Goal: Find specific page/section: Find specific page/section

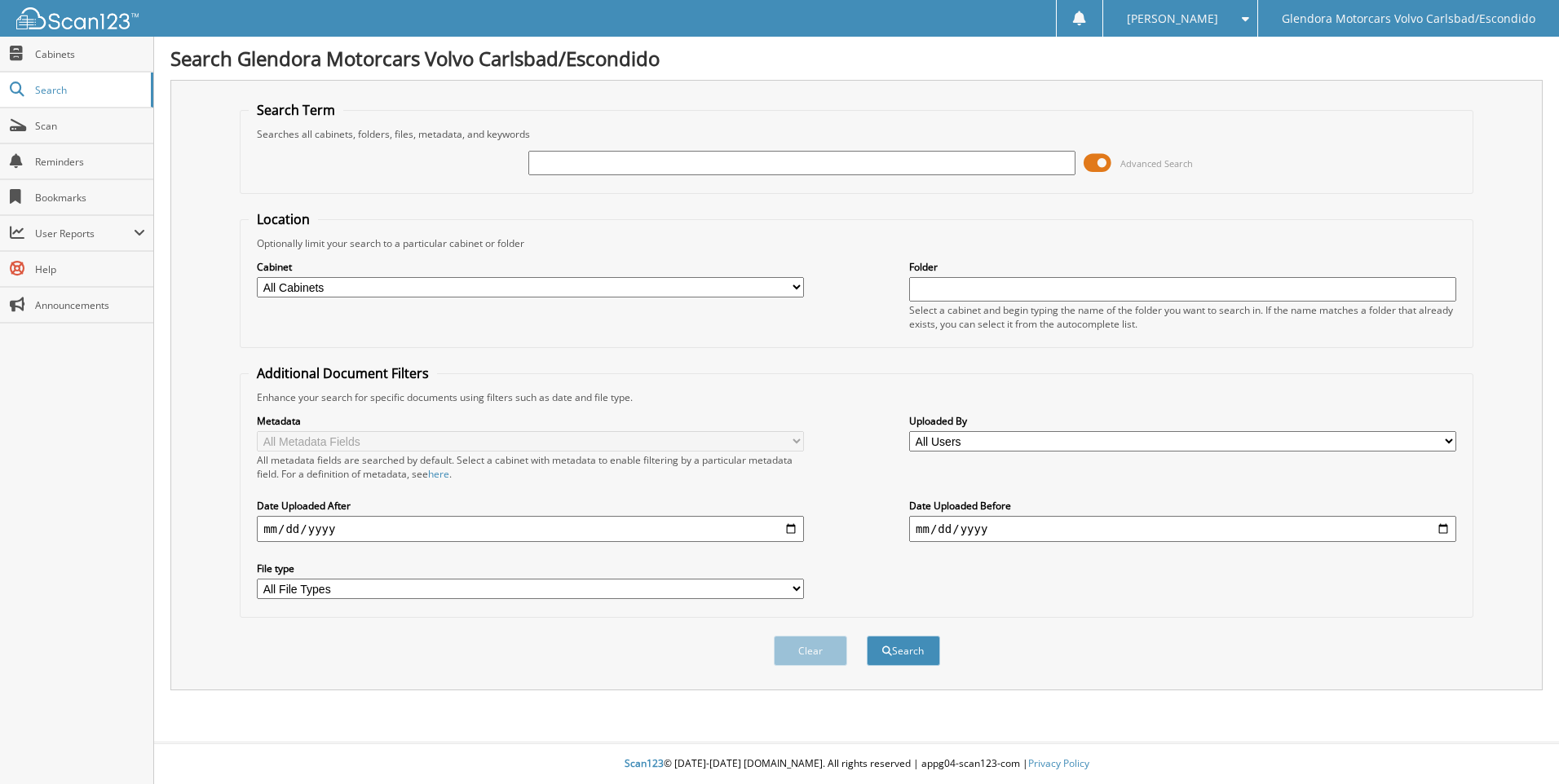
click at [696, 164] on input "text" at bounding box center [802, 163] width 547 height 25
type input "132280"
click at [866, 635] on button "Search" at bounding box center [903, 650] width 74 height 30
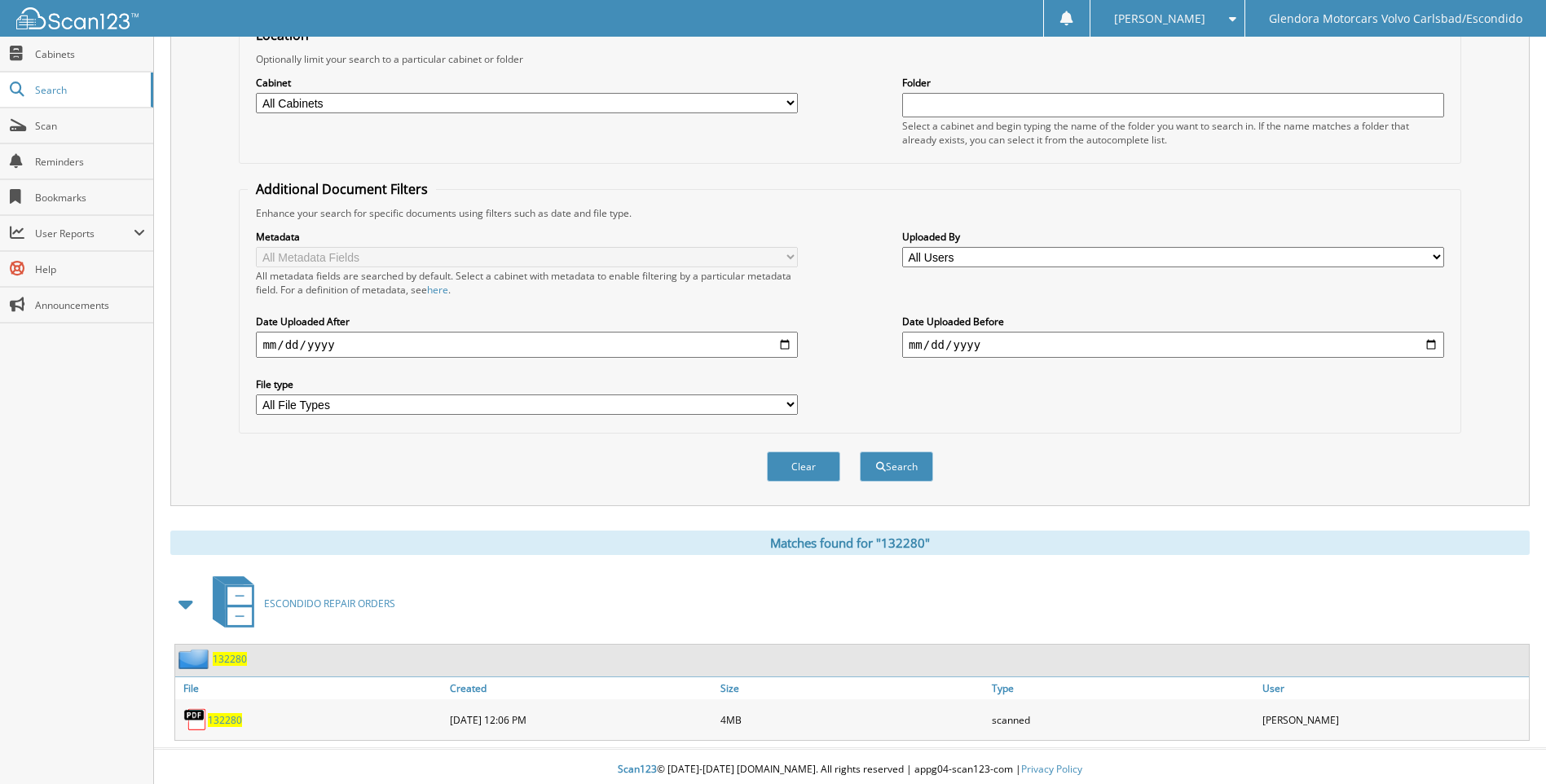
scroll to position [191, 0]
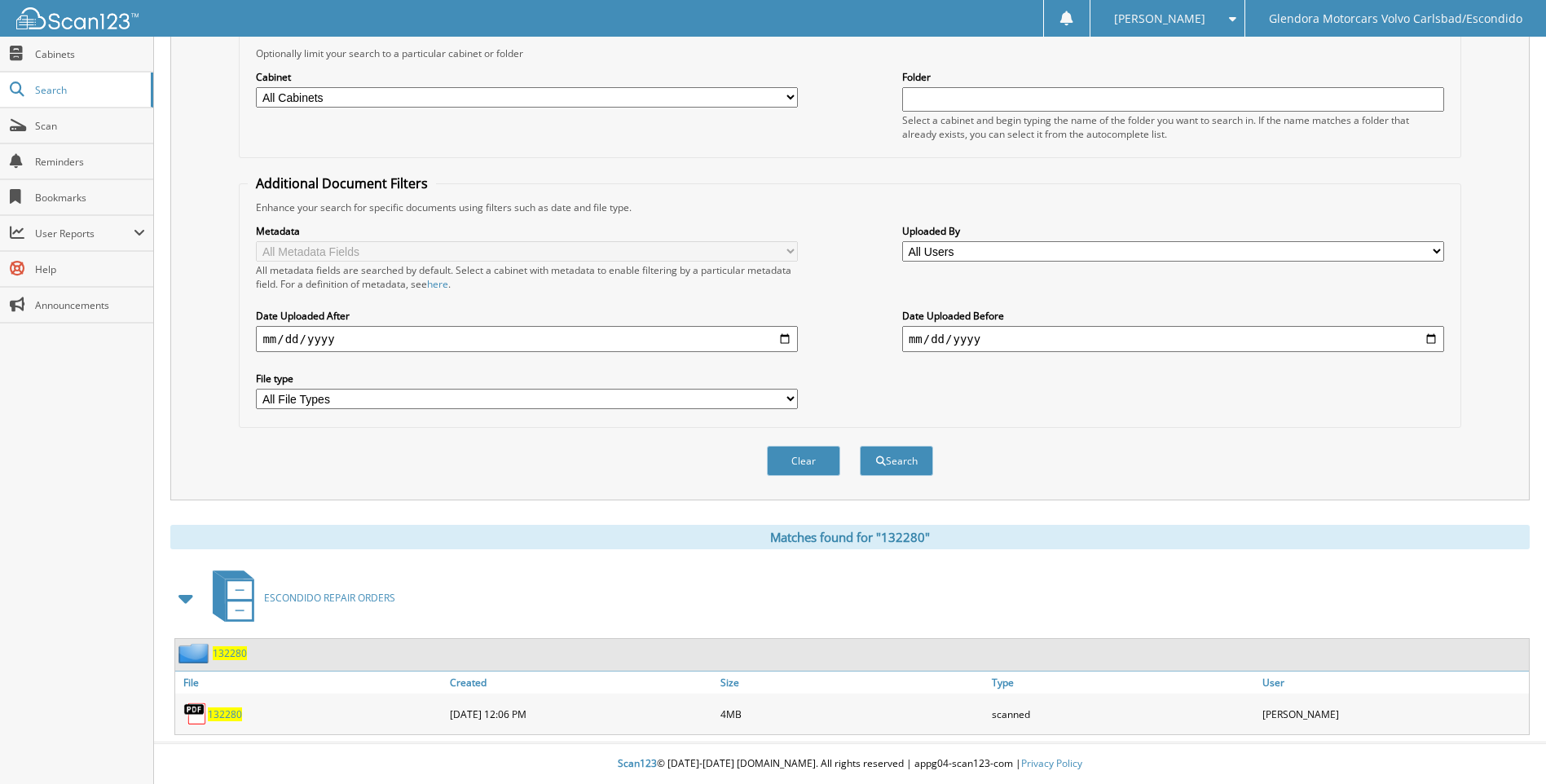
click at [231, 716] on span "132280" at bounding box center [224, 714] width 34 height 14
